Goal: Task Accomplishment & Management: Manage account settings

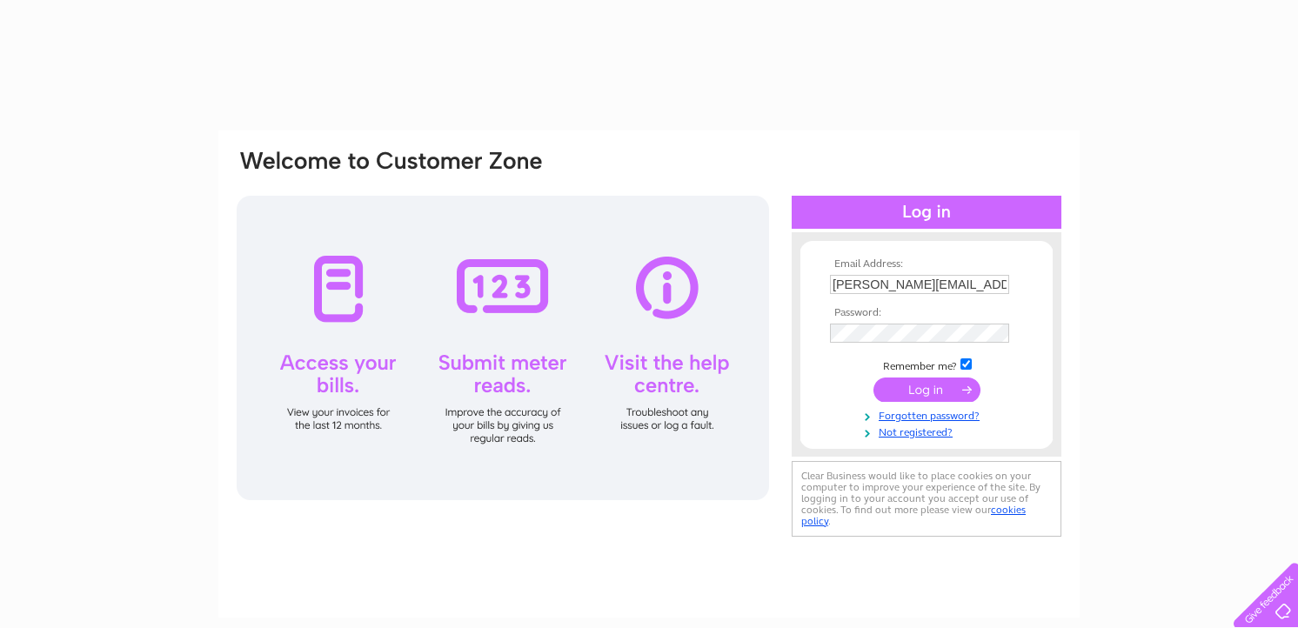
click at [949, 393] on input "submit" at bounding box center [927, 390] width 107 height 24
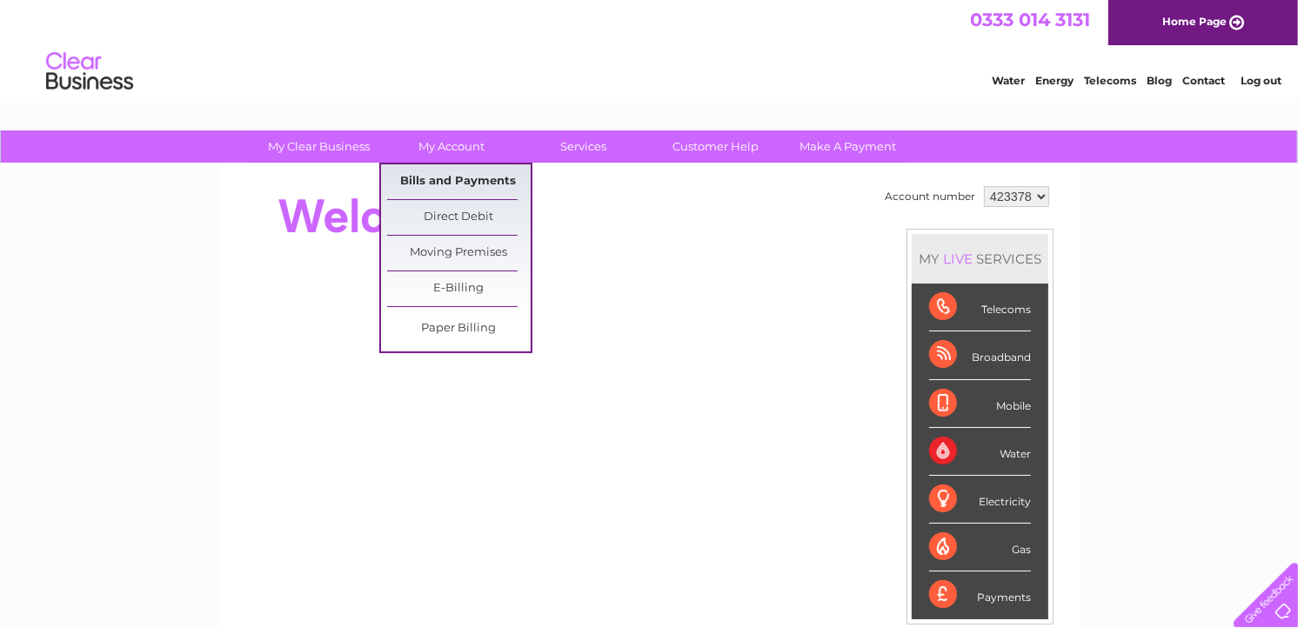
click at [454, 179] on link "Bills and Payments" at bounding box center [459, 181] width 144 height 35
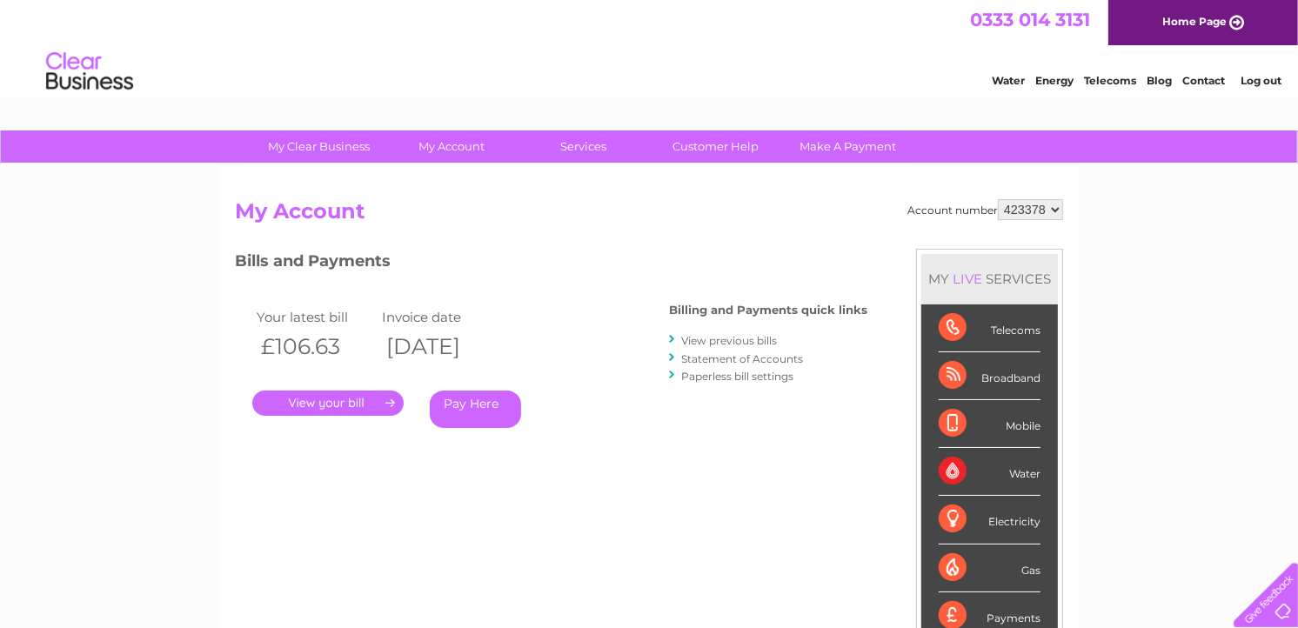
click at [338, 404] on link "." at bounding box center [327, 403] width 151 height 25
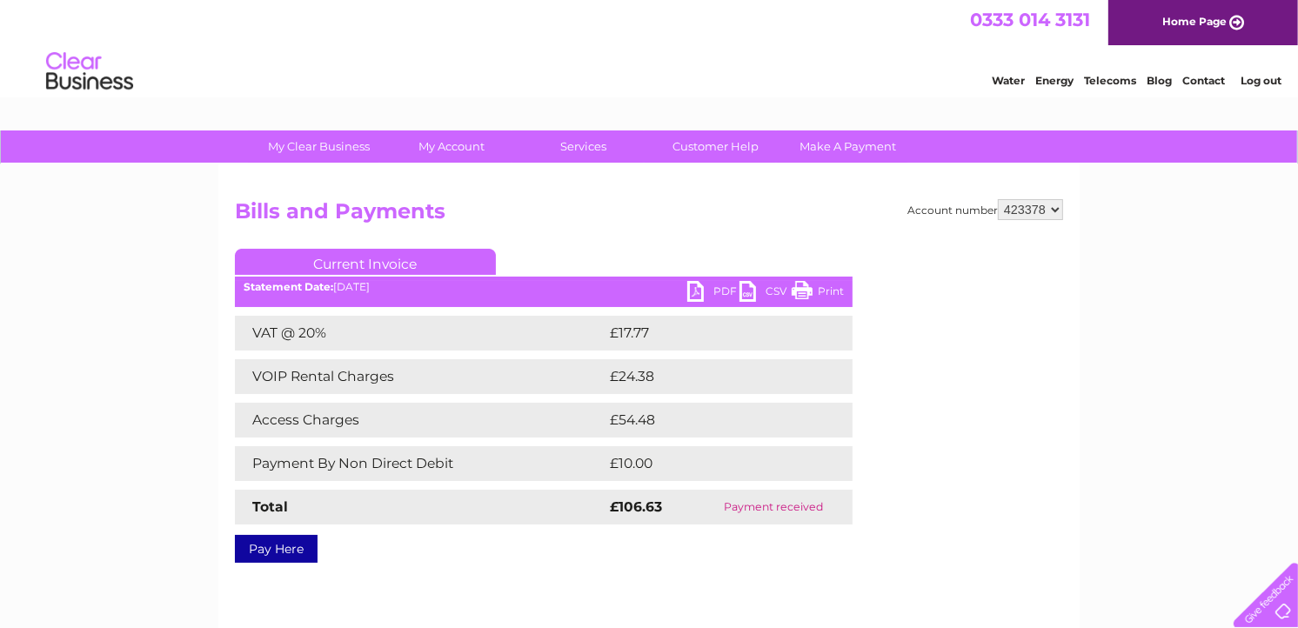
click at [703, 290] on link "PDF" at bounding box center [713, 293] width 52 height 25
